Goal: Transaction & Acquisition: Register for event/course

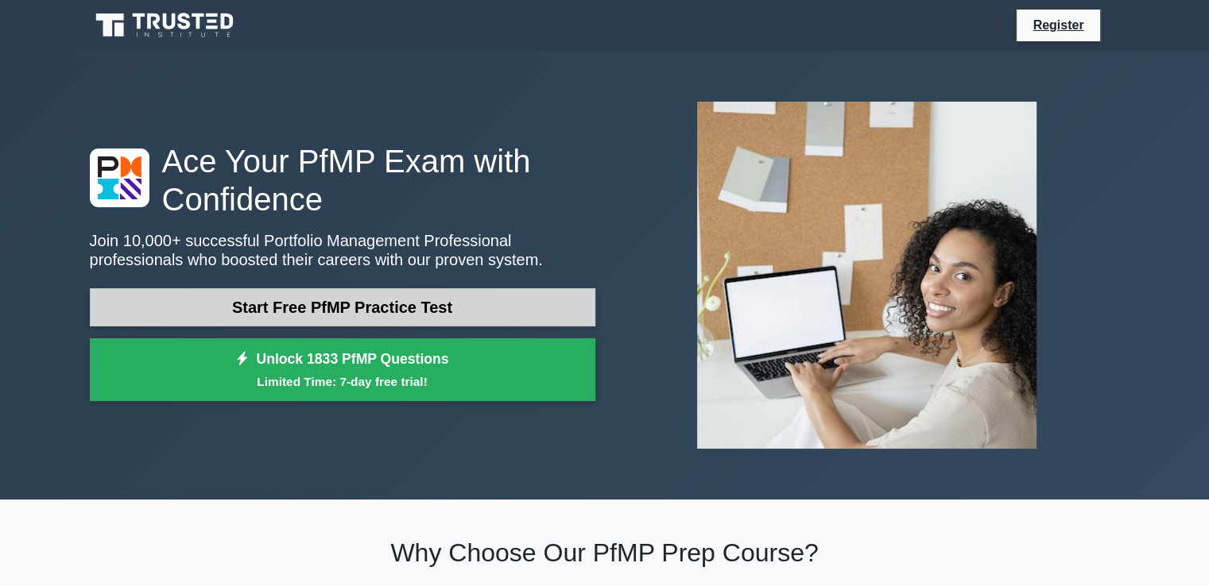
click at [354, 307] on link "Start Free PfMP Practice Test" at bounding box center [342, 307] width 505 height 38
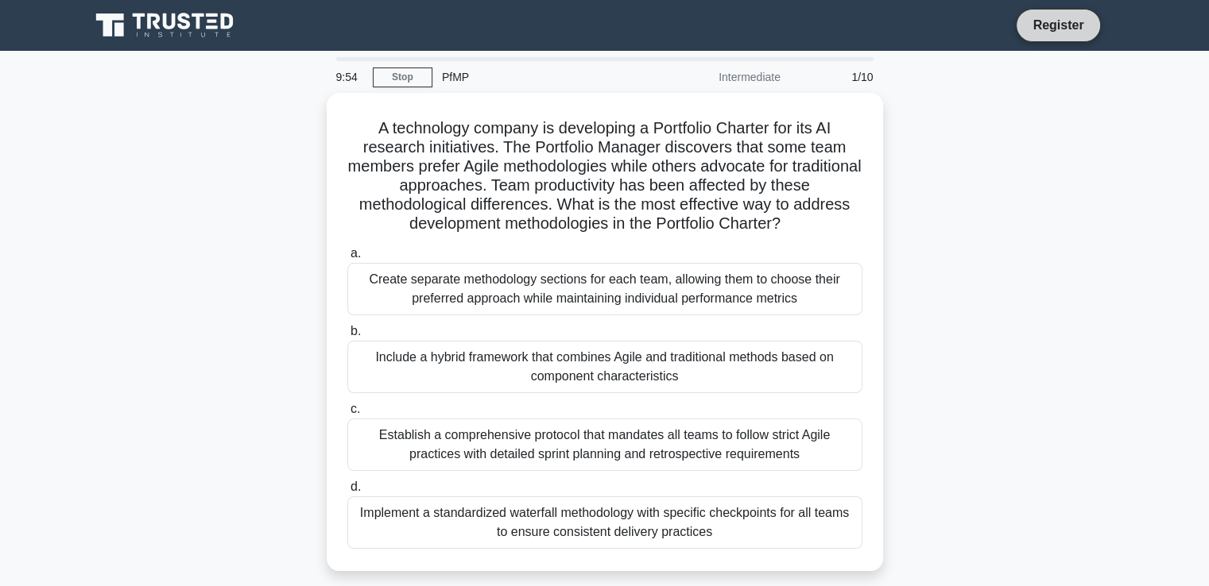
click at [1071, 23] on link "Register" at bounding box center [1058, 25] width 70 height 20
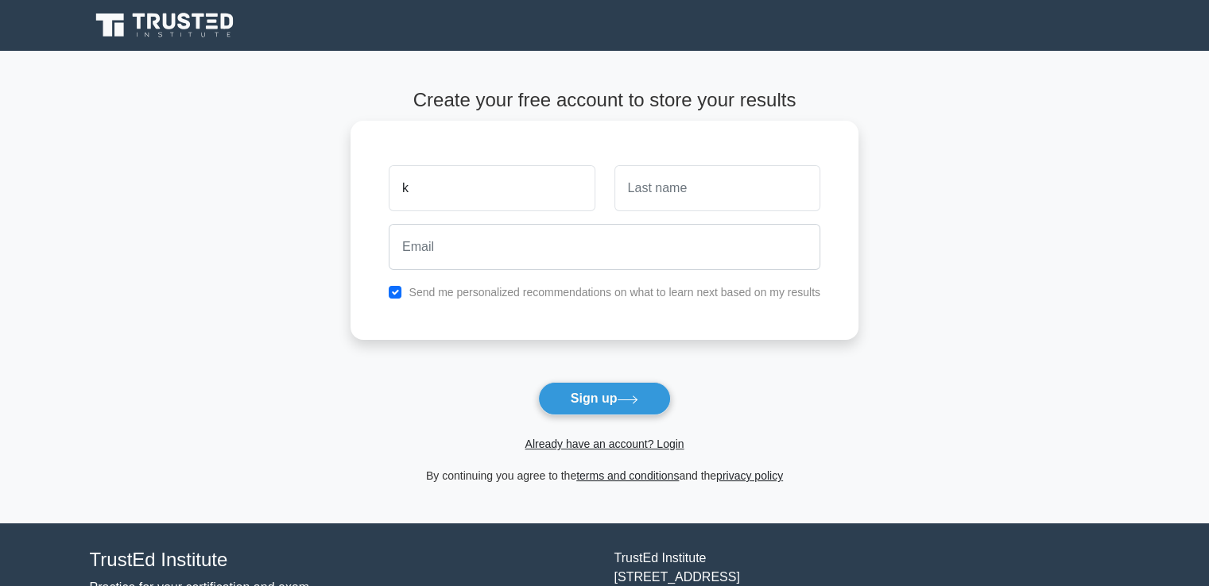
type input "k"
click at [658, 195] on input "text" at bounding box center [717, 188] width 206 height 46
type input "m"
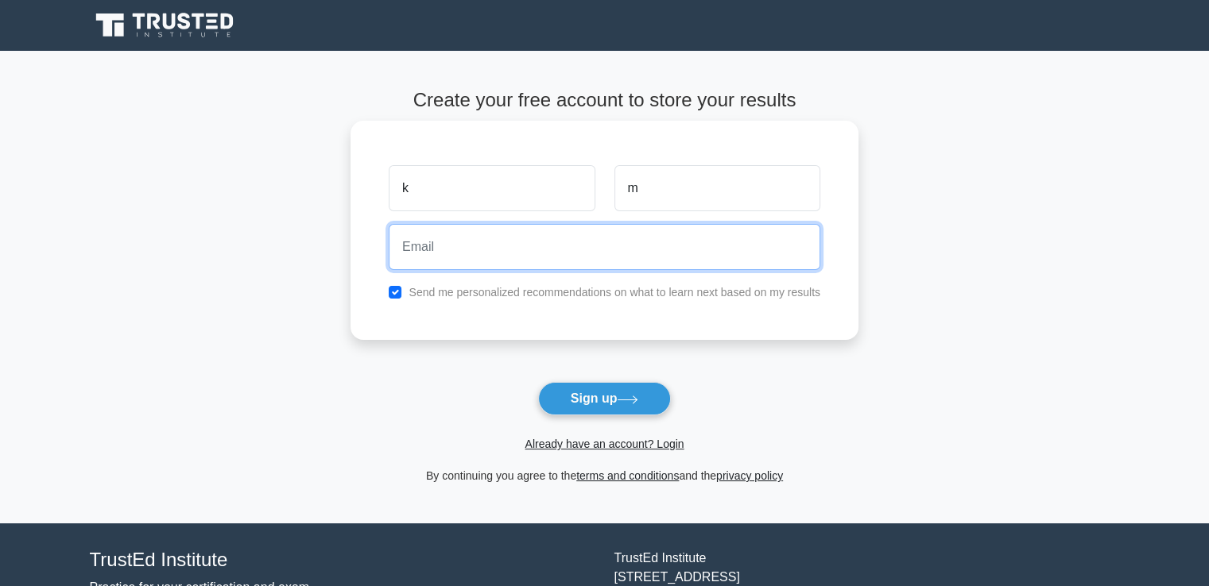
click at [443, 254] on input "email" at bounding box center [605, 247] width 432 height 46
type input "[EMAIL_ADDRESS][DOMAIN_NAME]"
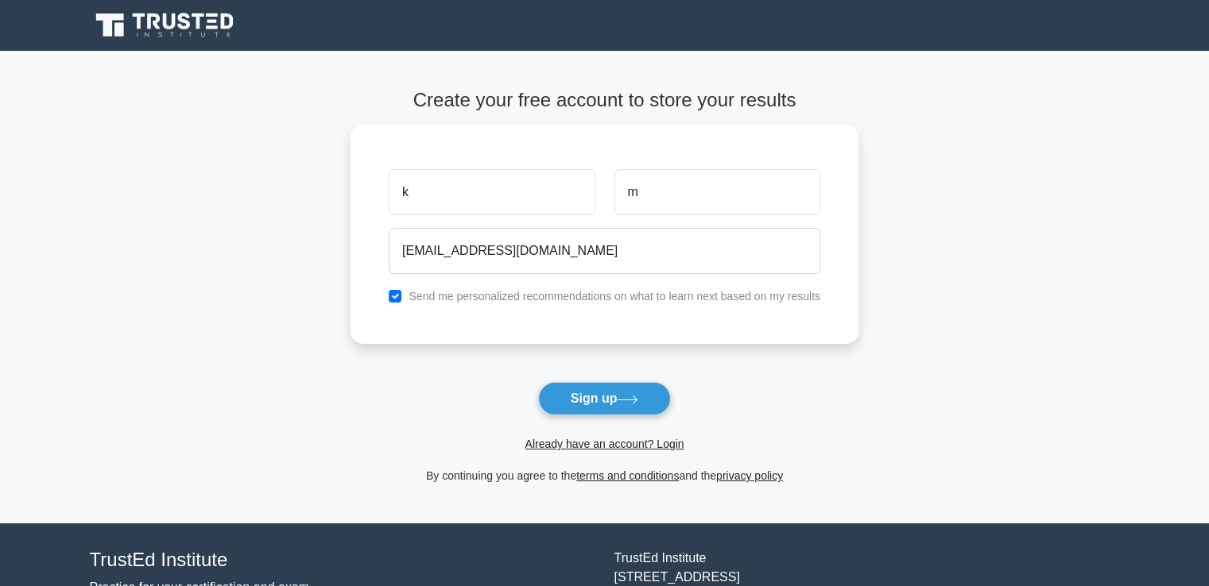
click at [594, 397] on button "Sign up" at bounding box center [605, 398] width 134 height 33
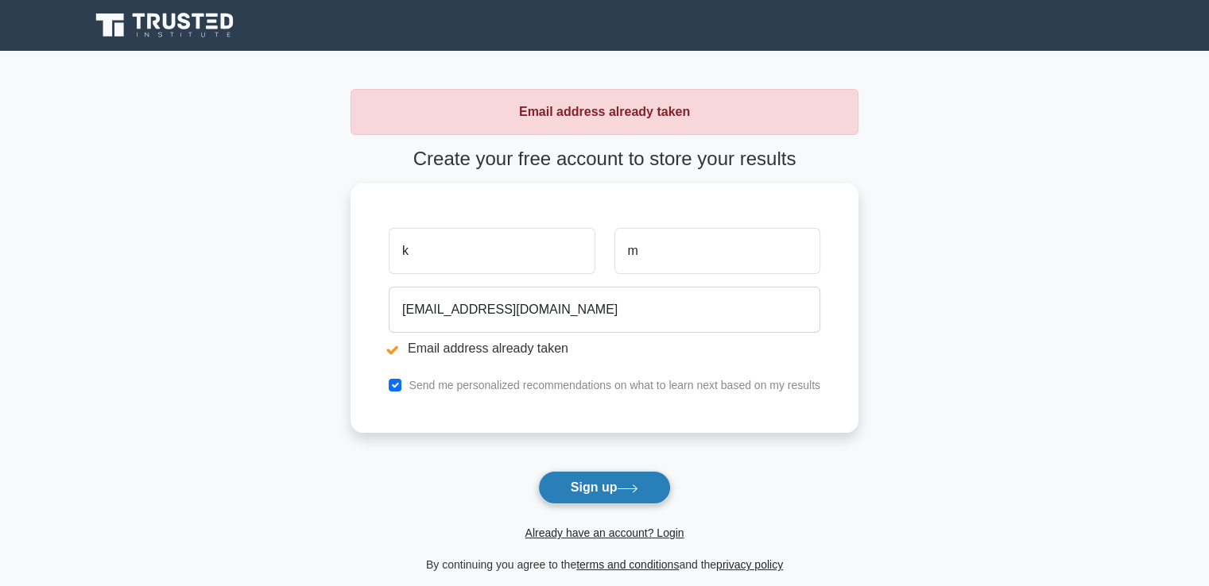
click at [585, 482] on button "Sign up" at bounding box center [605, 487] width 134 height 33
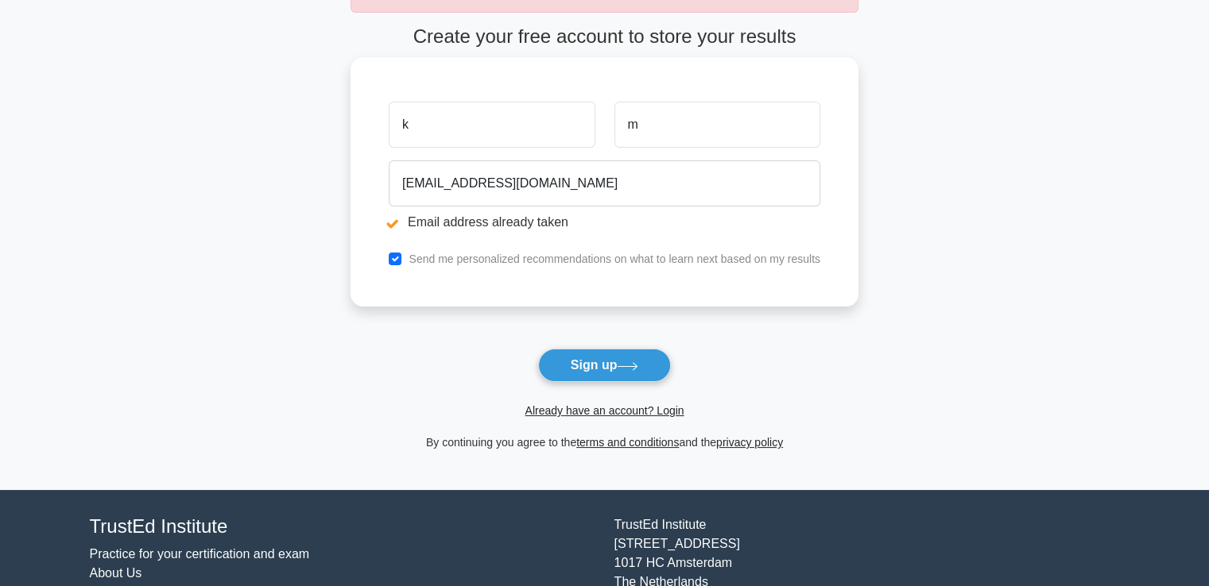
scroll to position [159, 0]
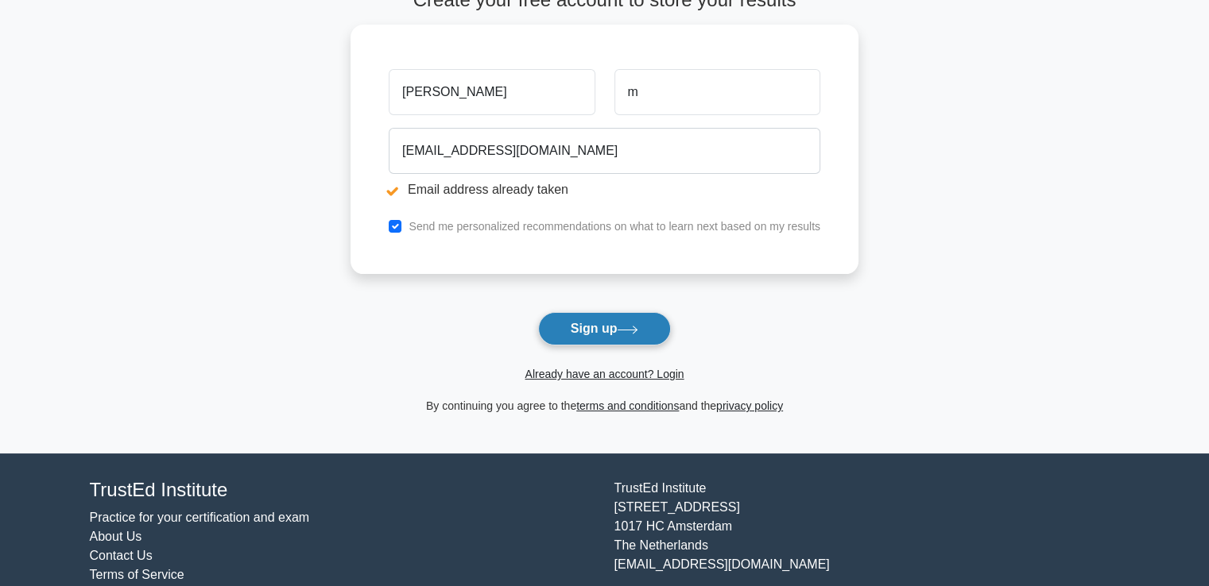
type input "[PERSON_NAME]"
click at [594, 327] on button "Sign up" at bounding box center [605, 328] width 134 height 33
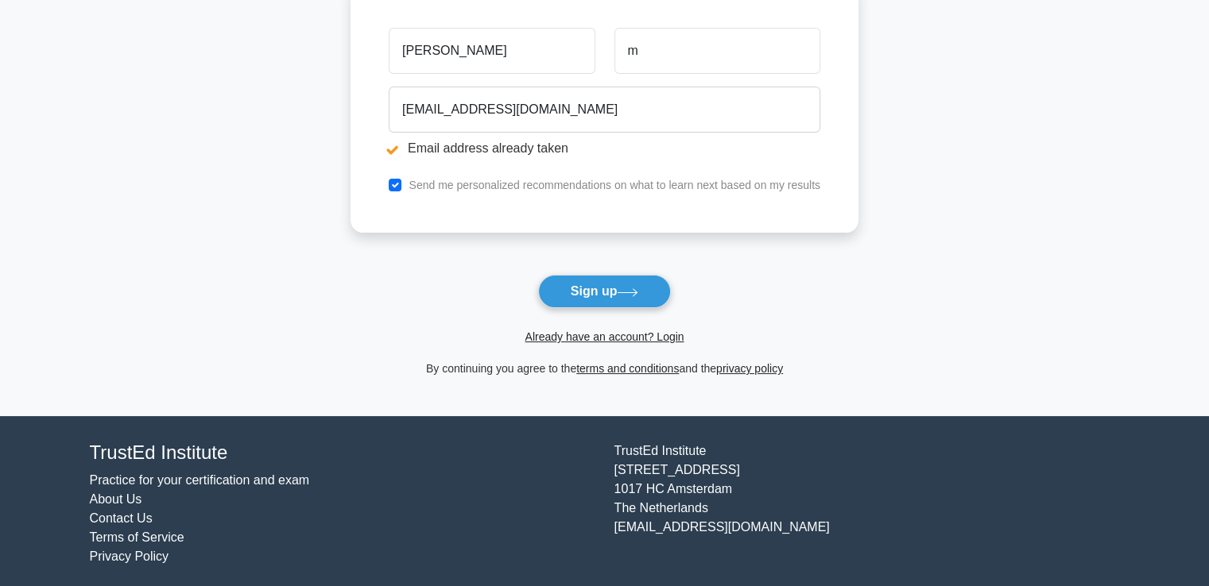
scroll to position [201, 0]
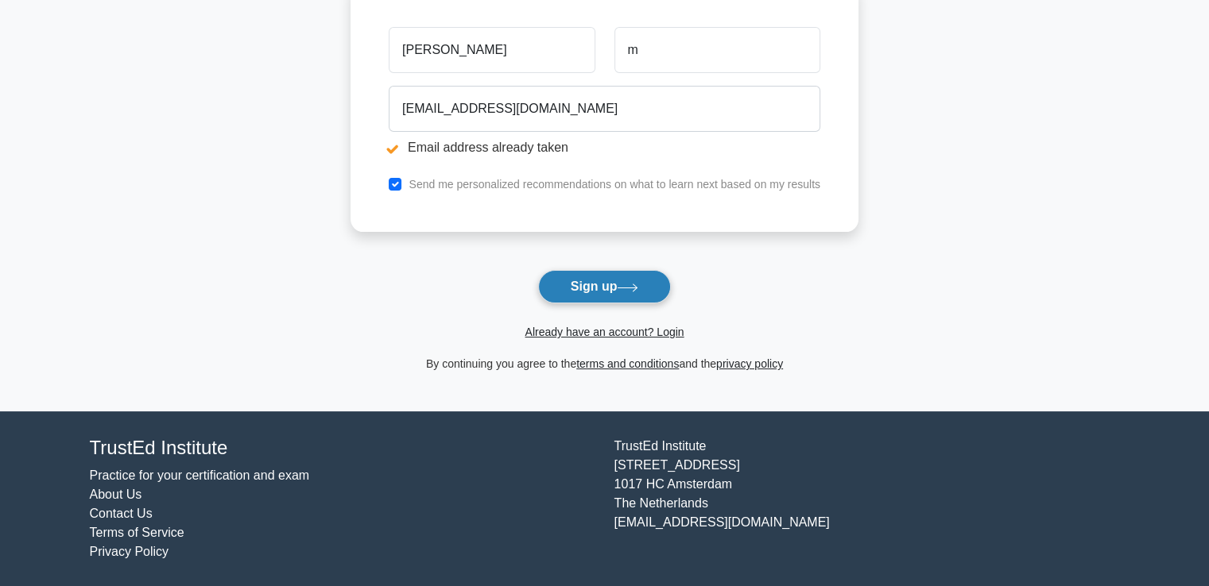
click at [590, 280] on button "Sign up" at bounding box center [605, 286] width 134 height 33
